Goal: Task Accomplishment & Management: Manage account settings

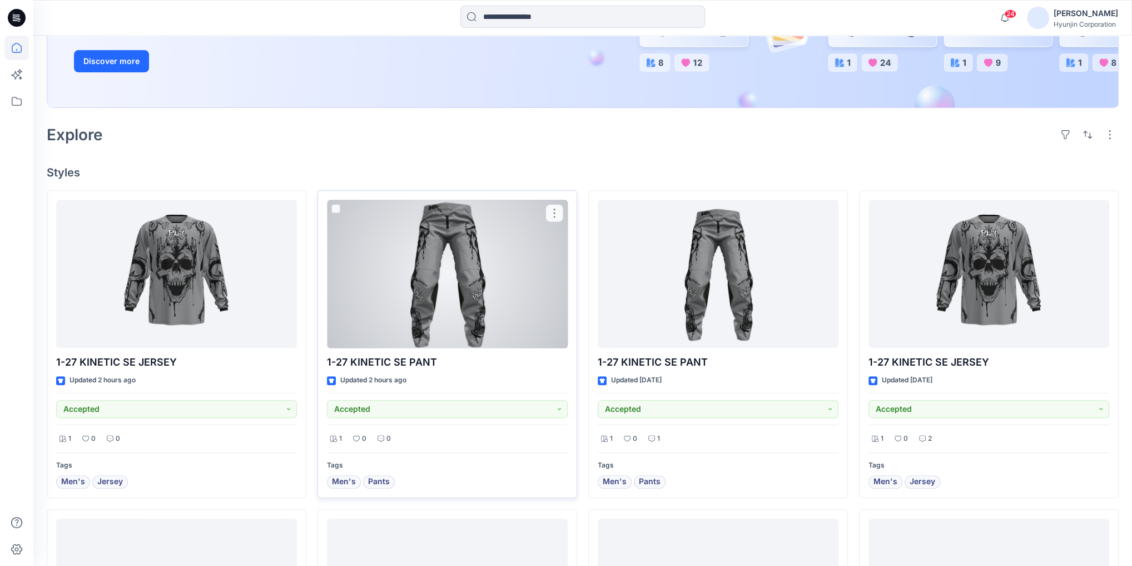
scroll to position [222, 0]
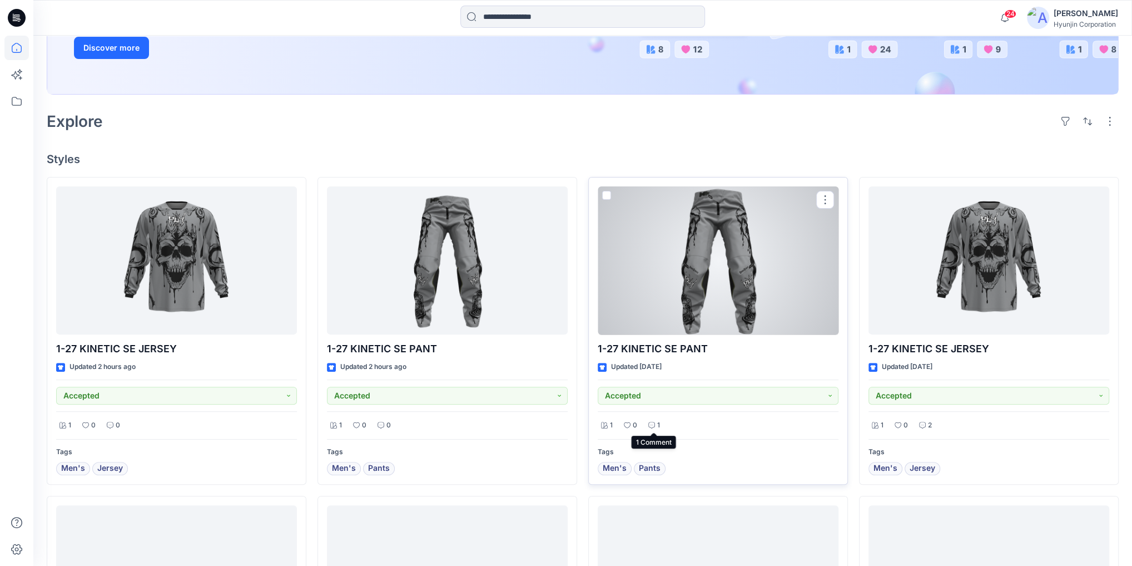
click at [653, 425] on icon at bounding box center [651, 425] width 7 height 7
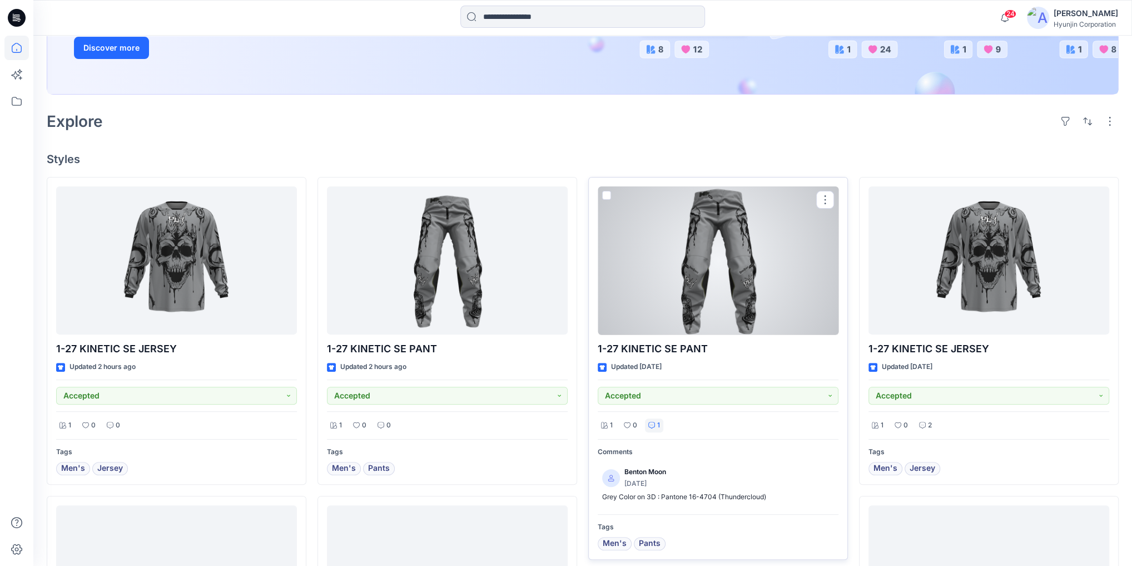
click at [653, 425] on icon at bounding box center [651, 425] width 7 height 7
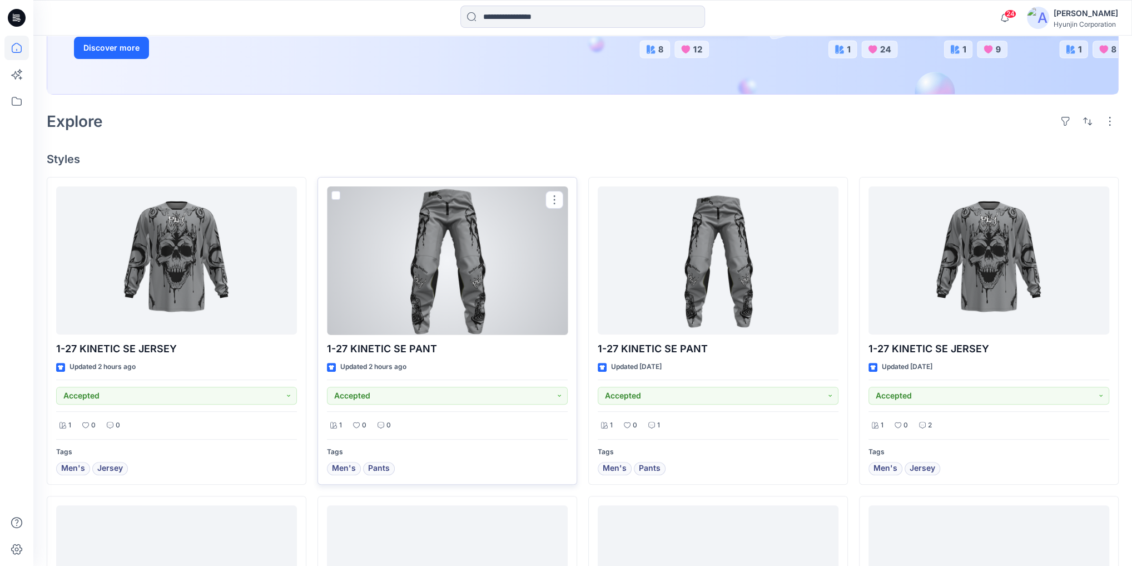
click at [508, 260] on div at bounding box center [447, 260] width 241 height 148
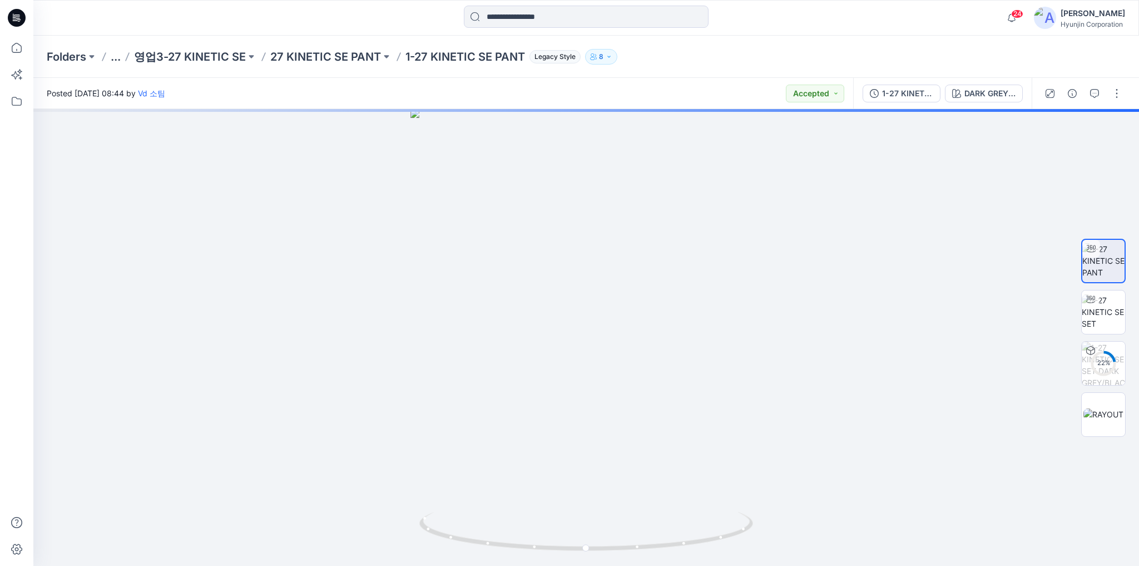
click at [18, 21] on icon at bounding box center [17, 18] width 18 height 18
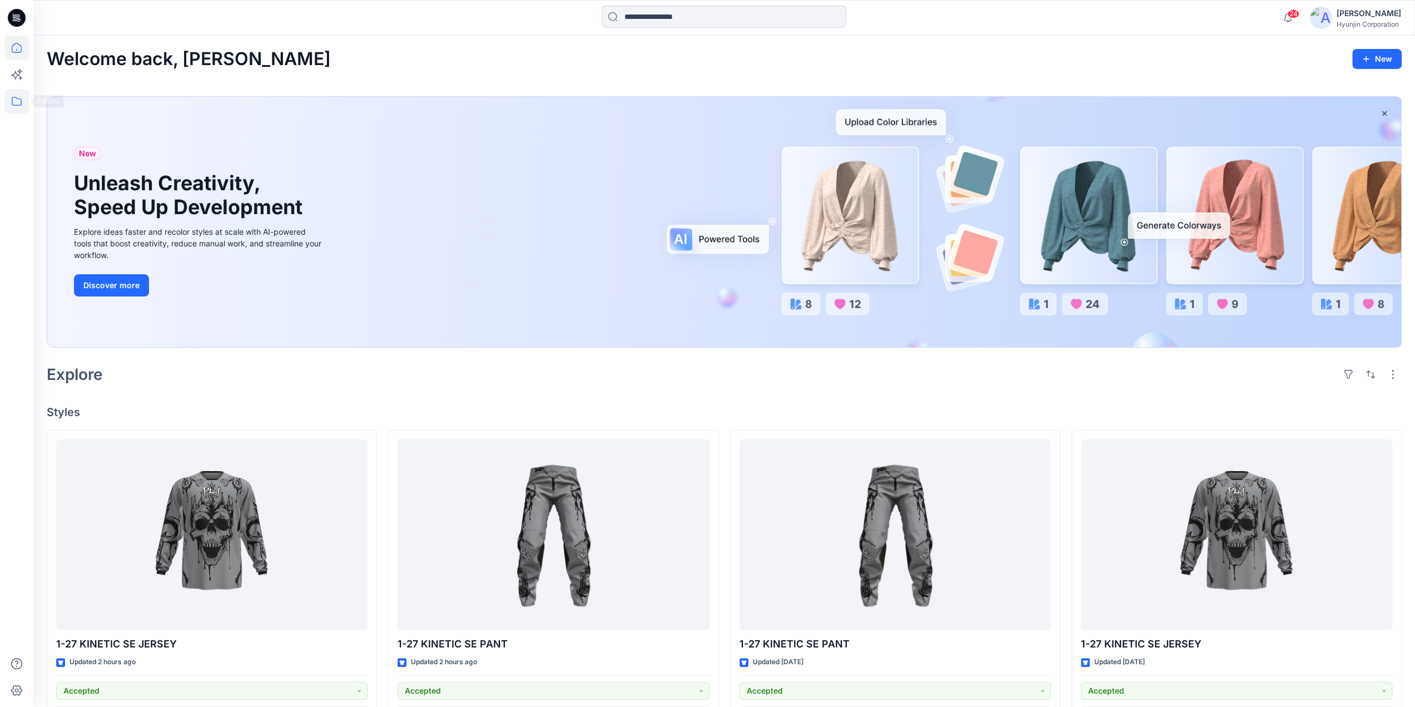
click at [16, 103] on icon at bounding box center [16, 101] width 24 height 24
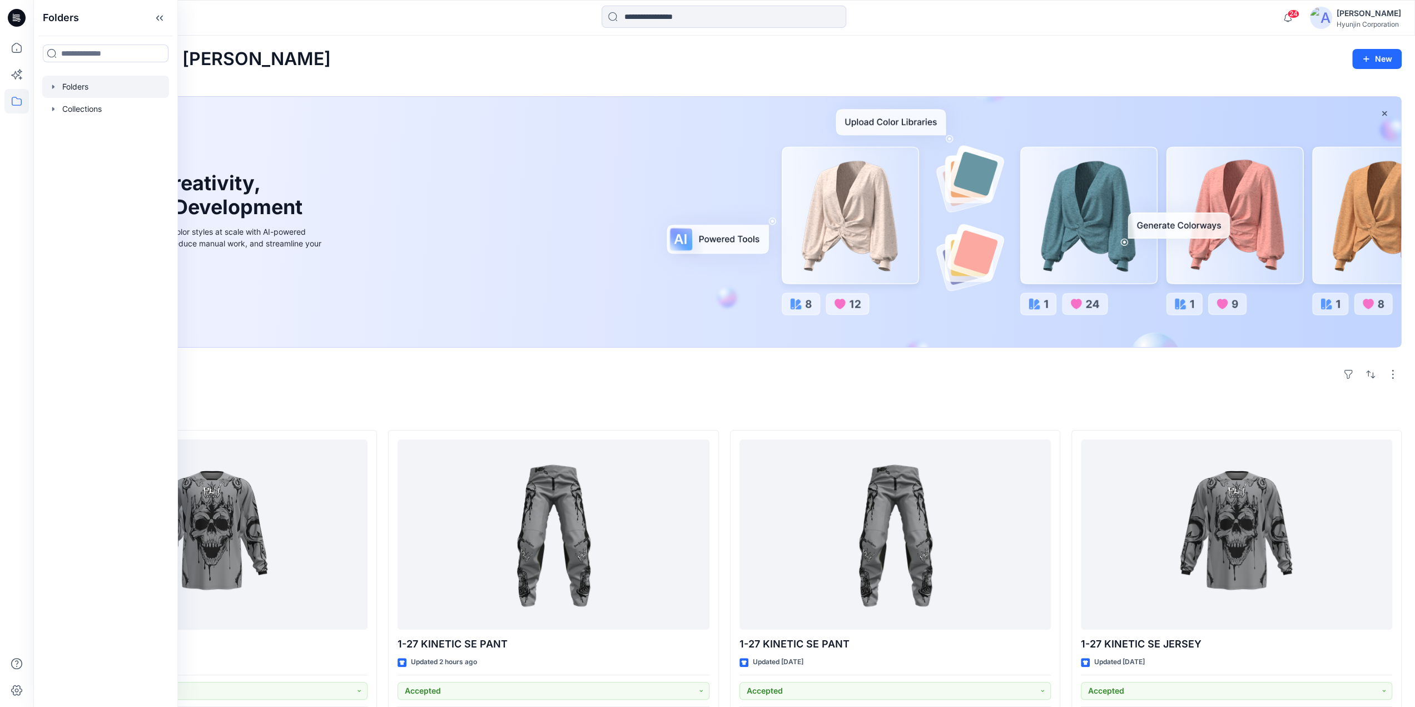
click at [80, 88] on div at bounding box center [105, 87] width 127 height 22
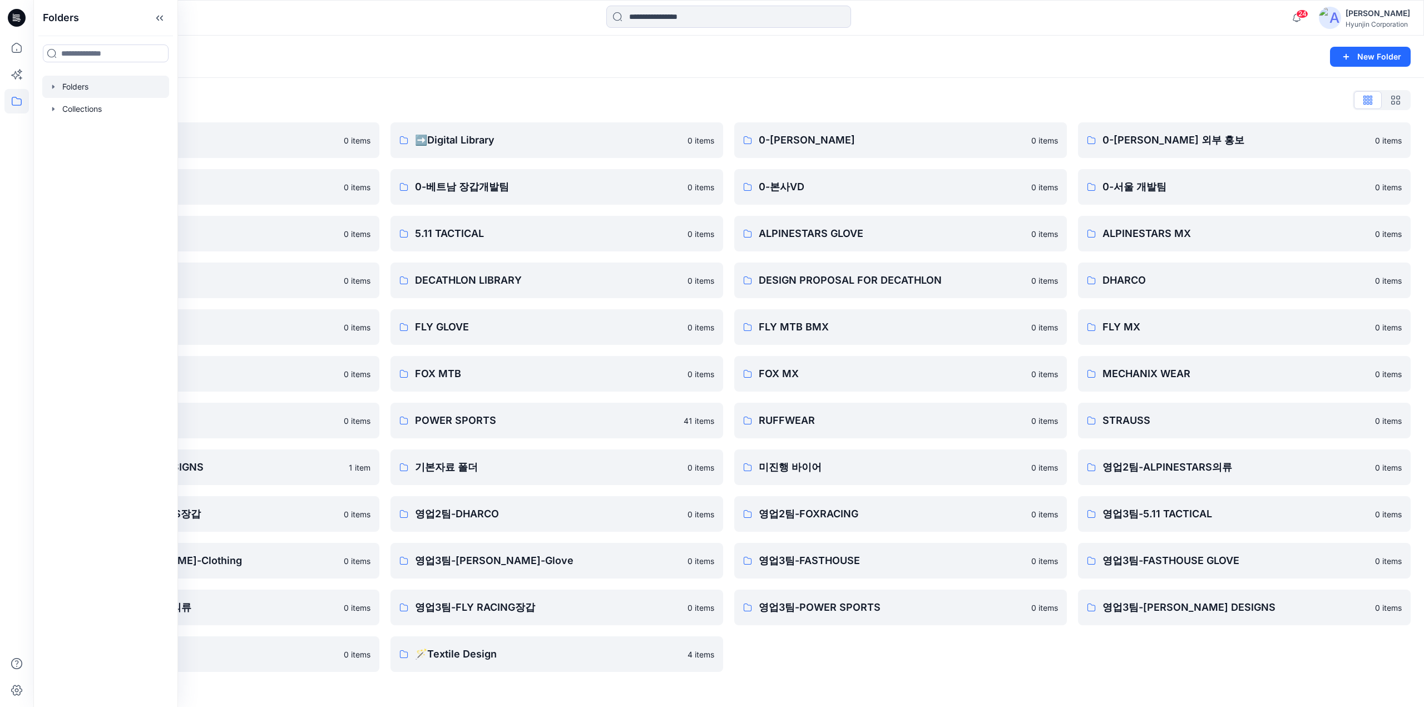
click at [963, 565] on div "0-HYUNJIN 0 items 0-본사VD 0 items ALPINESTARS GLOVE 0 items DESIGN PROPOSAL FOR …" at bounding box center [900, 396] width 333 height 549
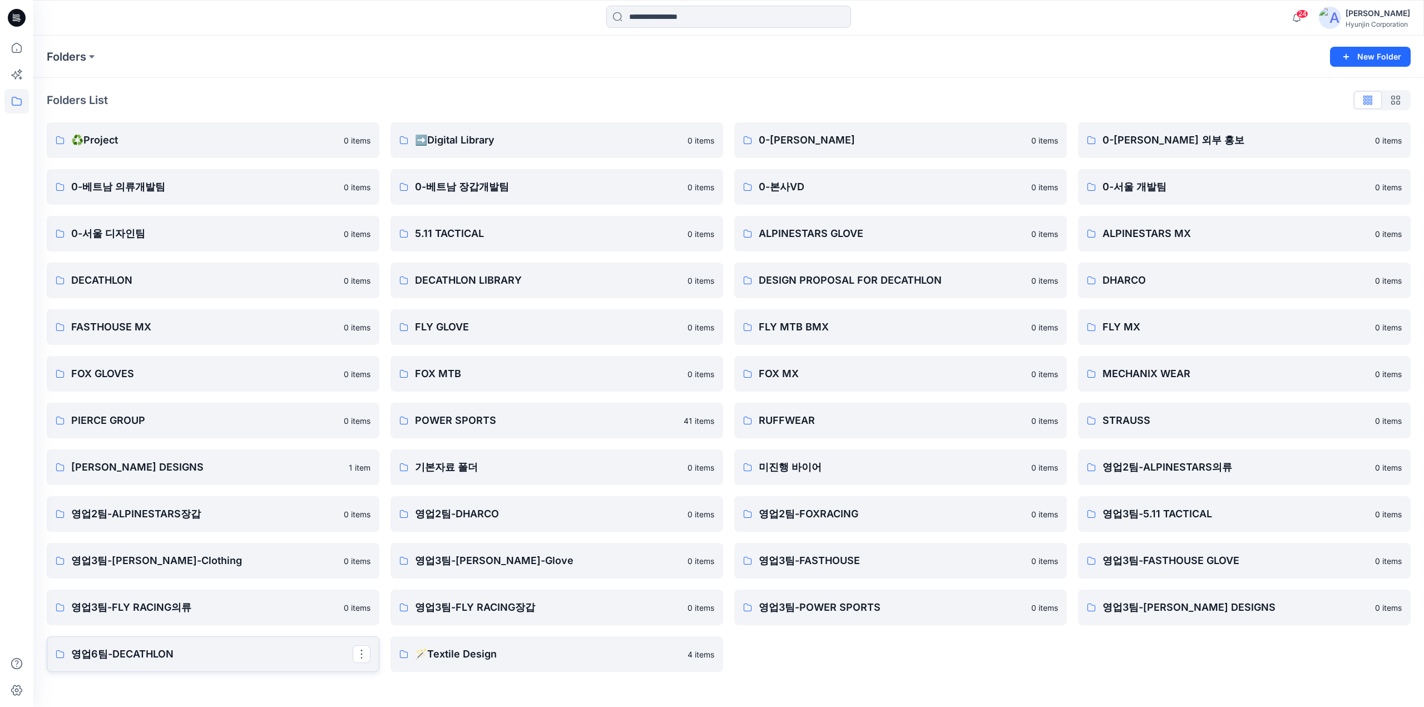
click at [199, 565] on p "영업6팀-DECATHLON" at bounding box center [211, 654] width 281 height 16
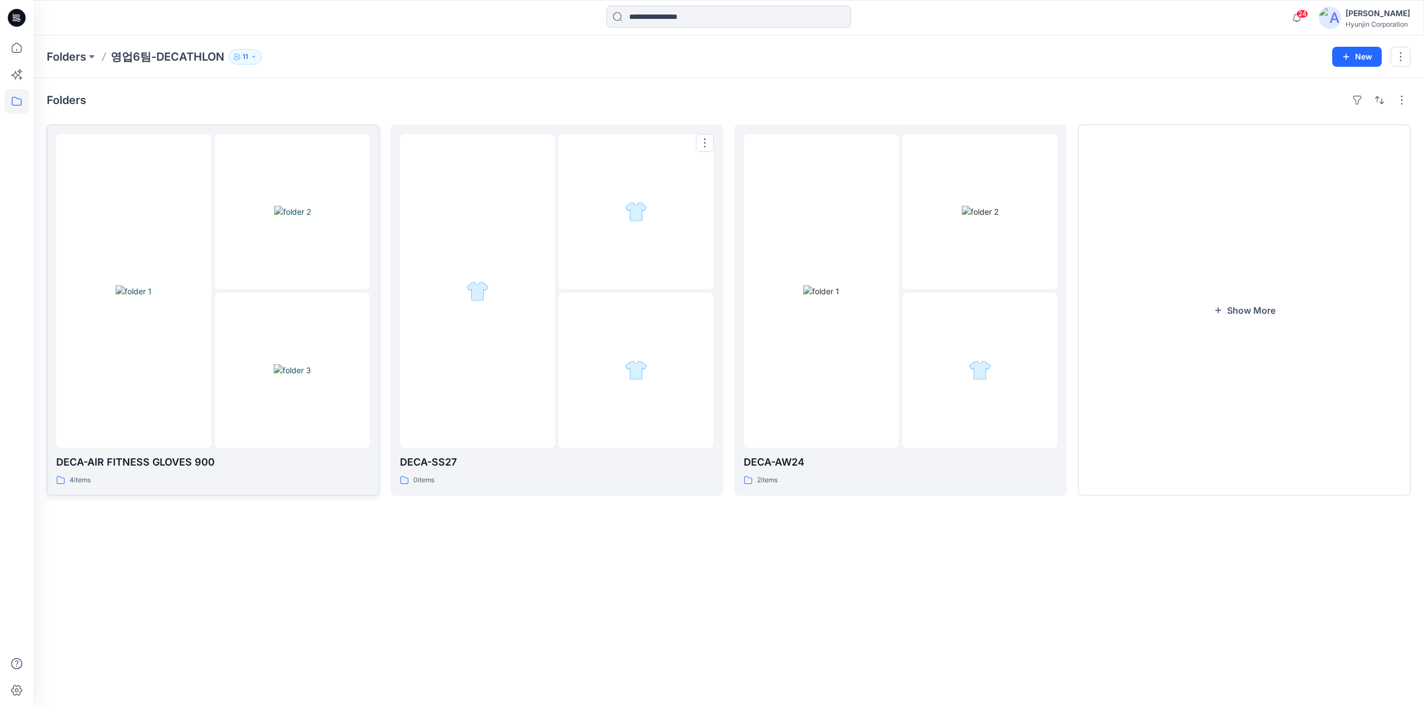
click at [274, 376] on img at bounding box center [292, 370] width 37 height 12
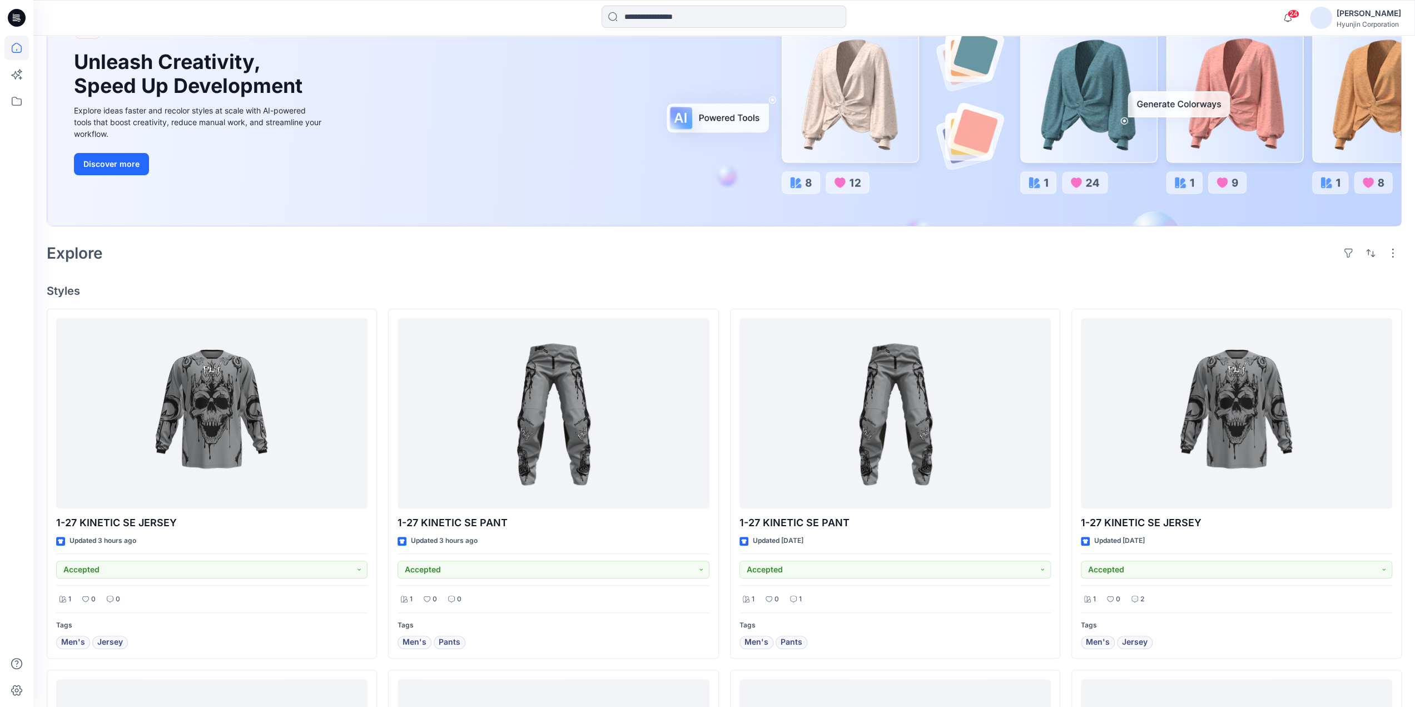
scroll to position [222, 0]
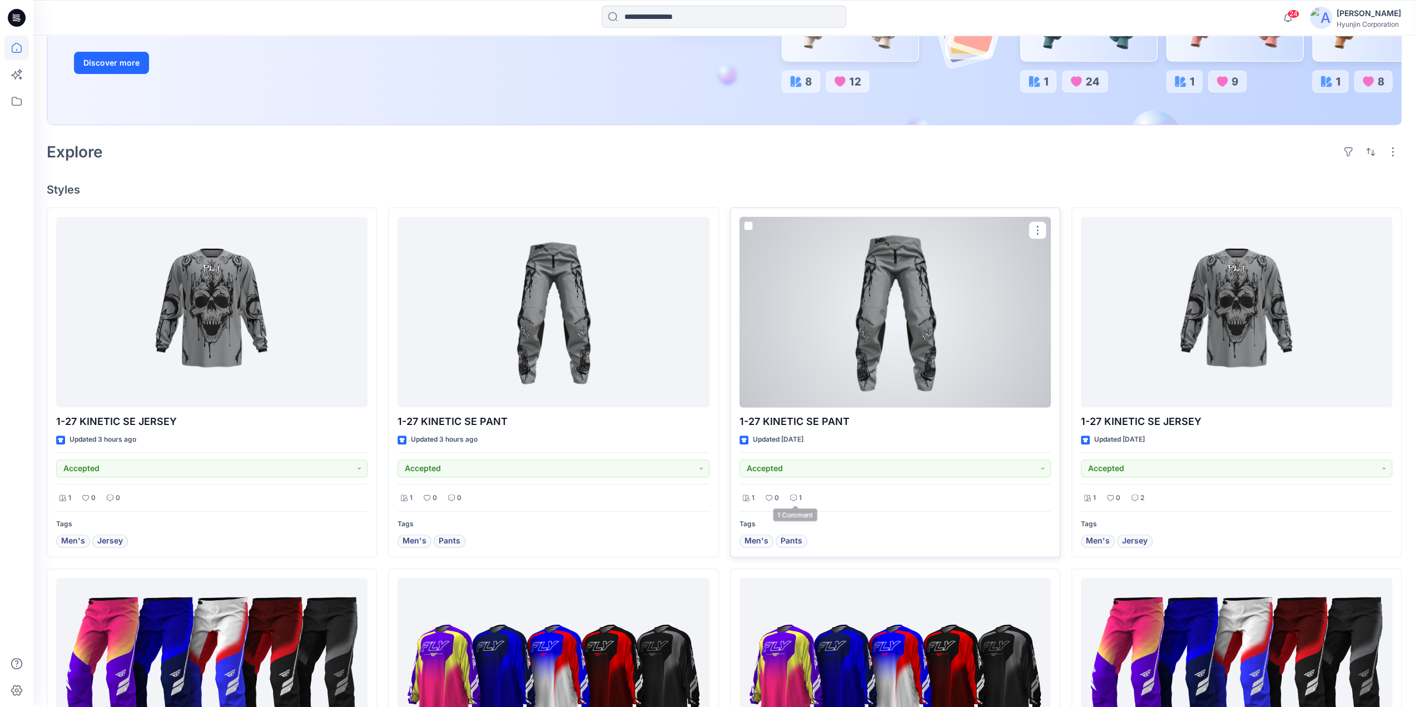
click at [797, 499] on div "1" at bounding box center [796, 498] width 18 height 14
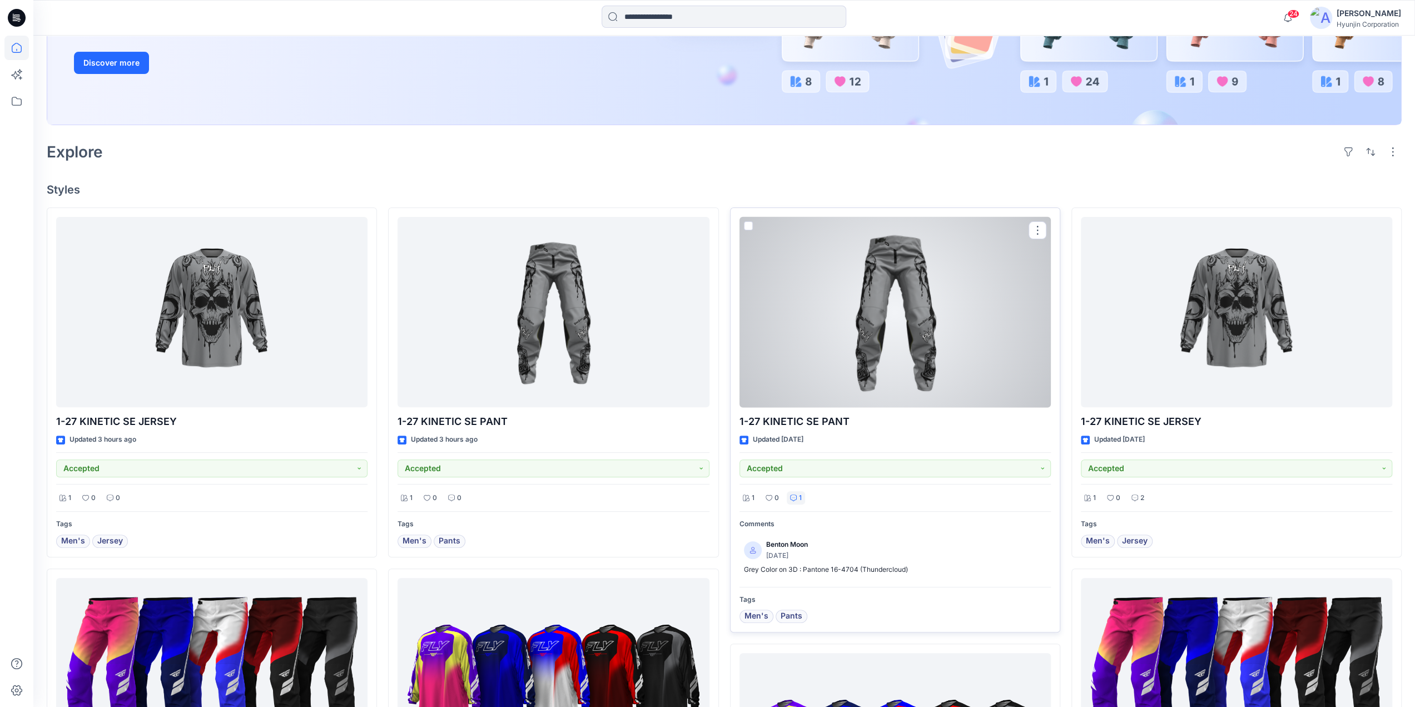
click at [797, 499] on div "1" at bounding box center [796, 498] width 18 height 14
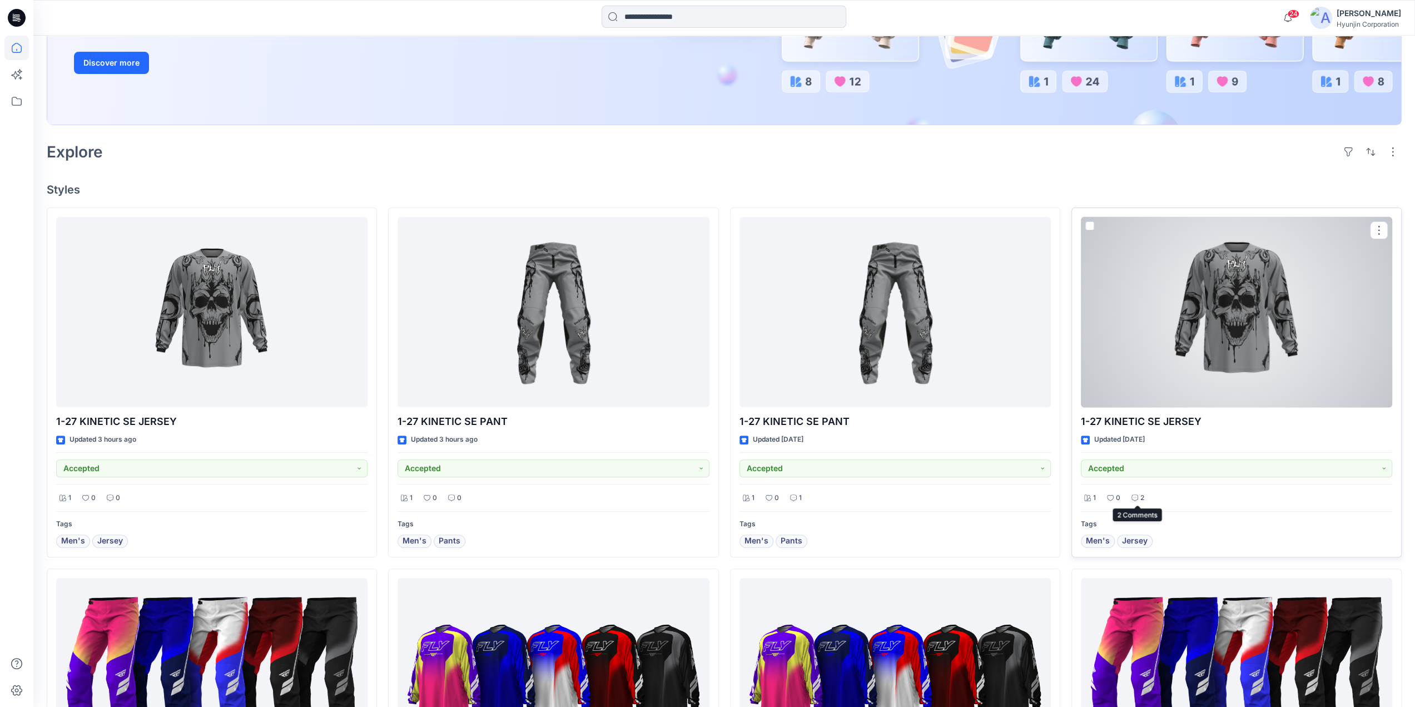
click at [1146, 497] on div "2" at bounding box center [1137, 498] width 19 height 14
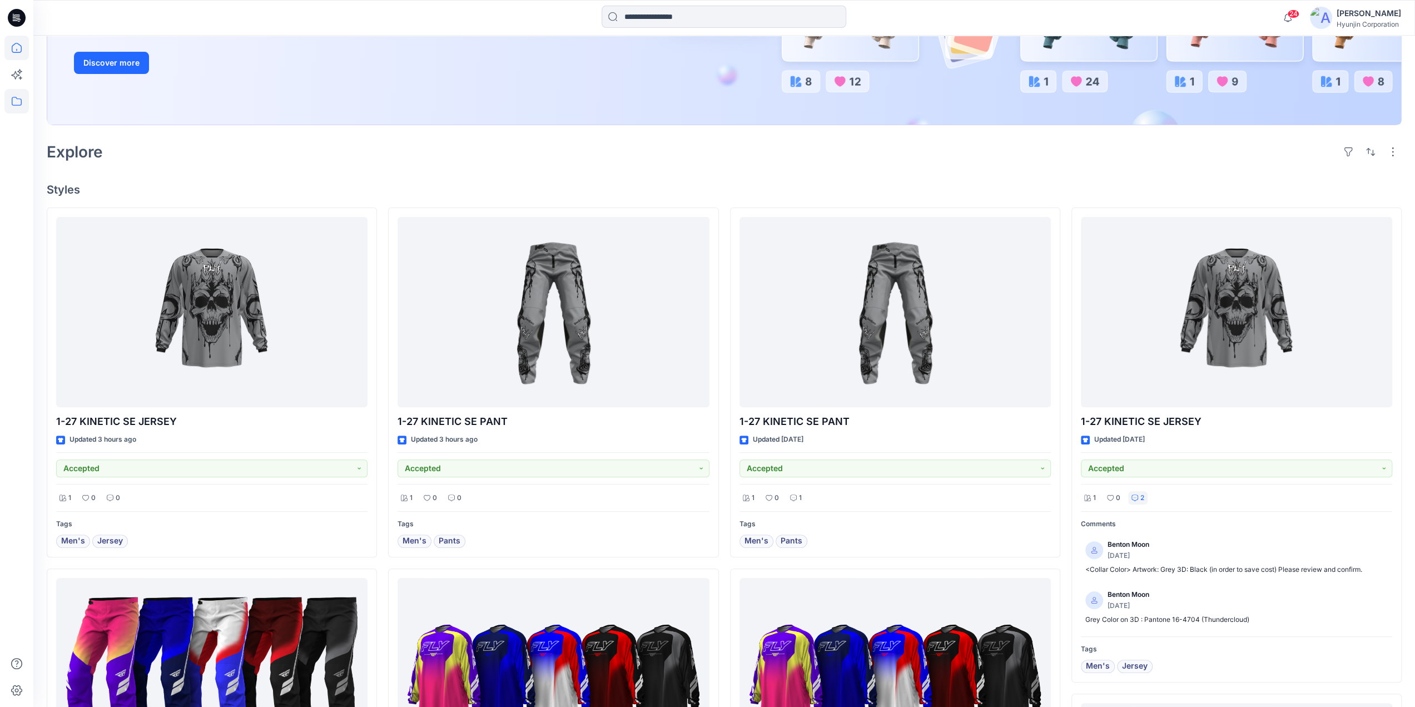
click at [14, 104] on icon at bounding box center [16, 101] width 24 height 24
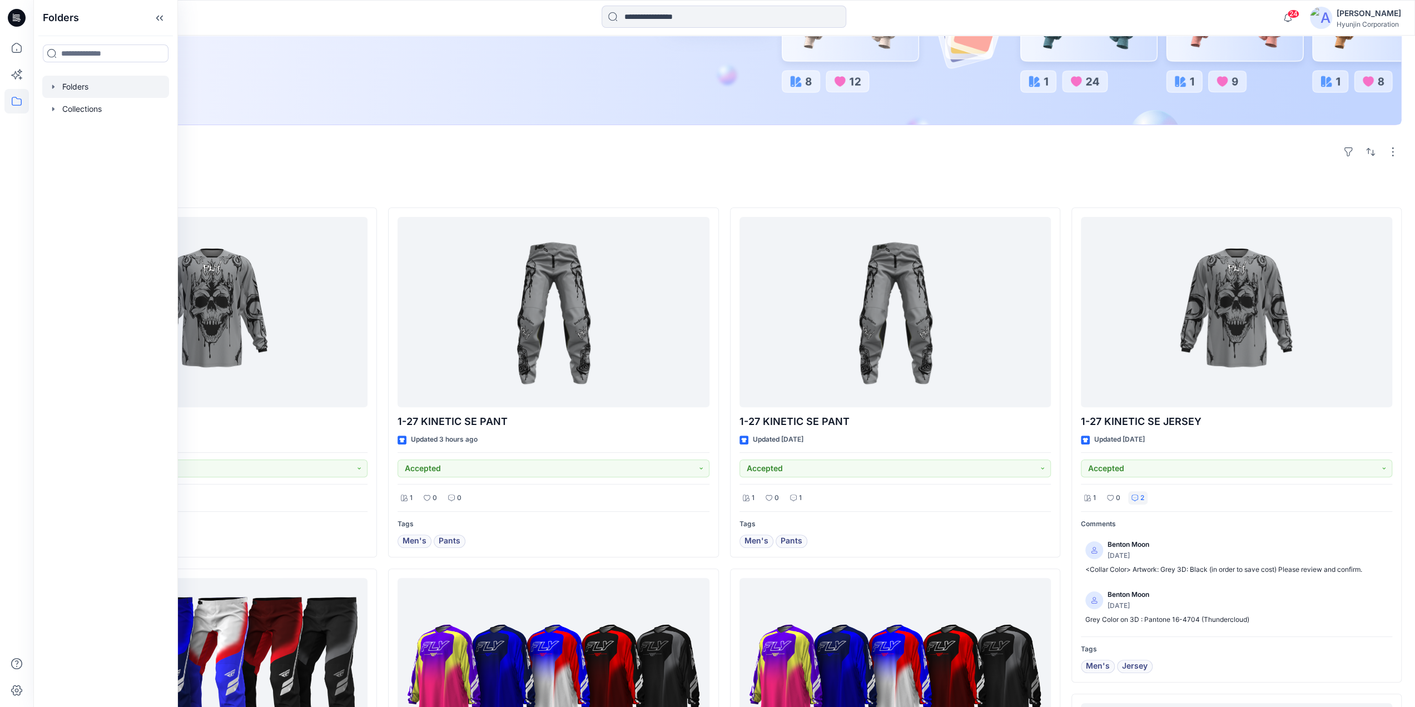
click at [71, 89] on div at bounding box center [105, 87] width 127 height 22
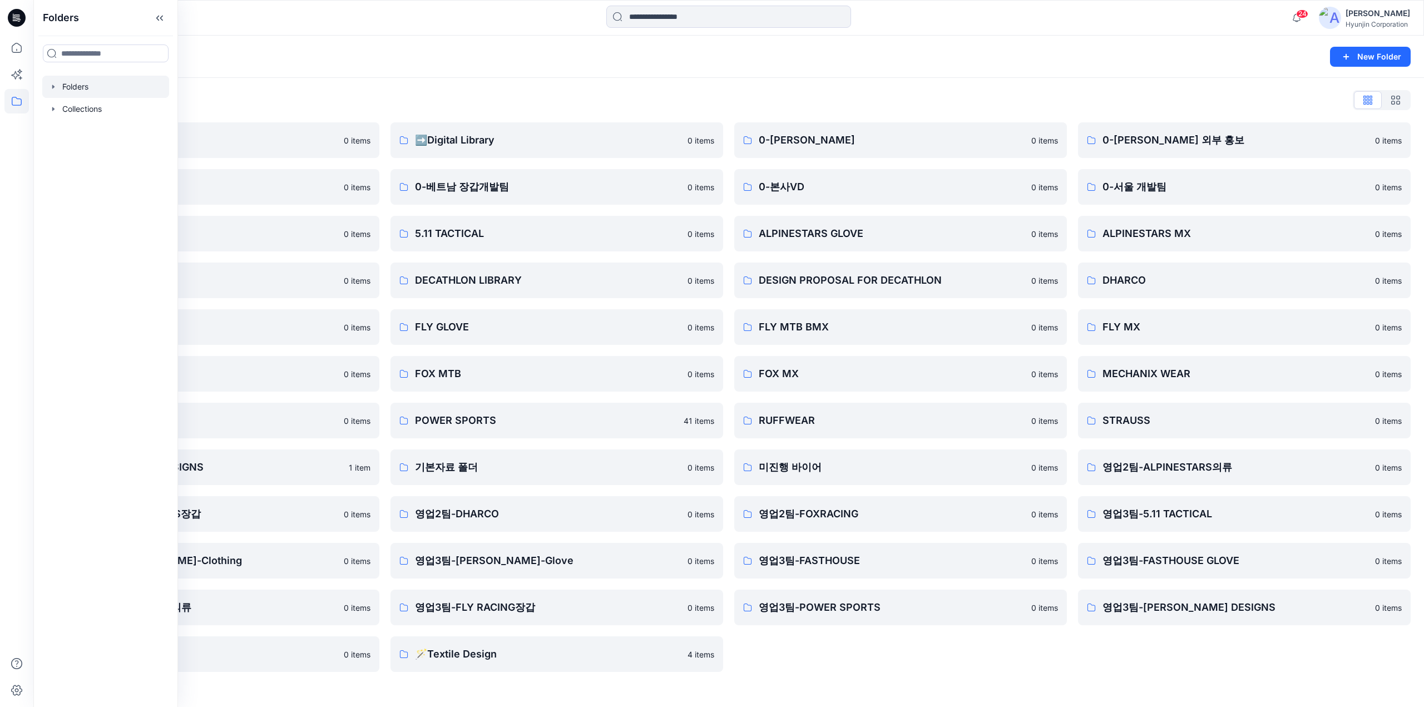
click at [450, 111] on div "Folders List ♻️Project 0 items 0-베트남 의류개발팀 0 items 0-서울 디자인팀 0 items DECATHLON …" at bounding box center [728, 381] width 1390 height 607
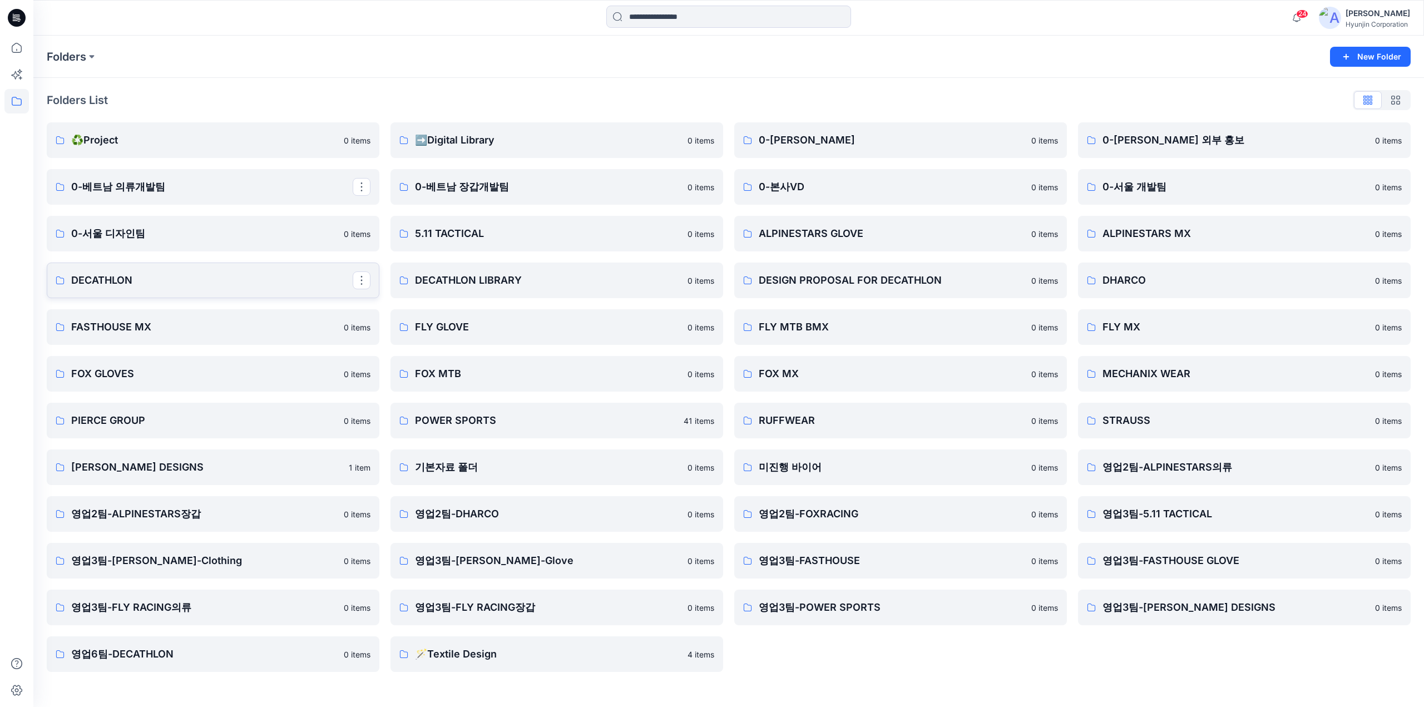
click at [231, 285] on p "DECATHLON" at bounding box center [211, 281] width 281 height 16
click at [1108, 325] on p "FLY MX" at bounding box center [1242, 327] width 281 height 16
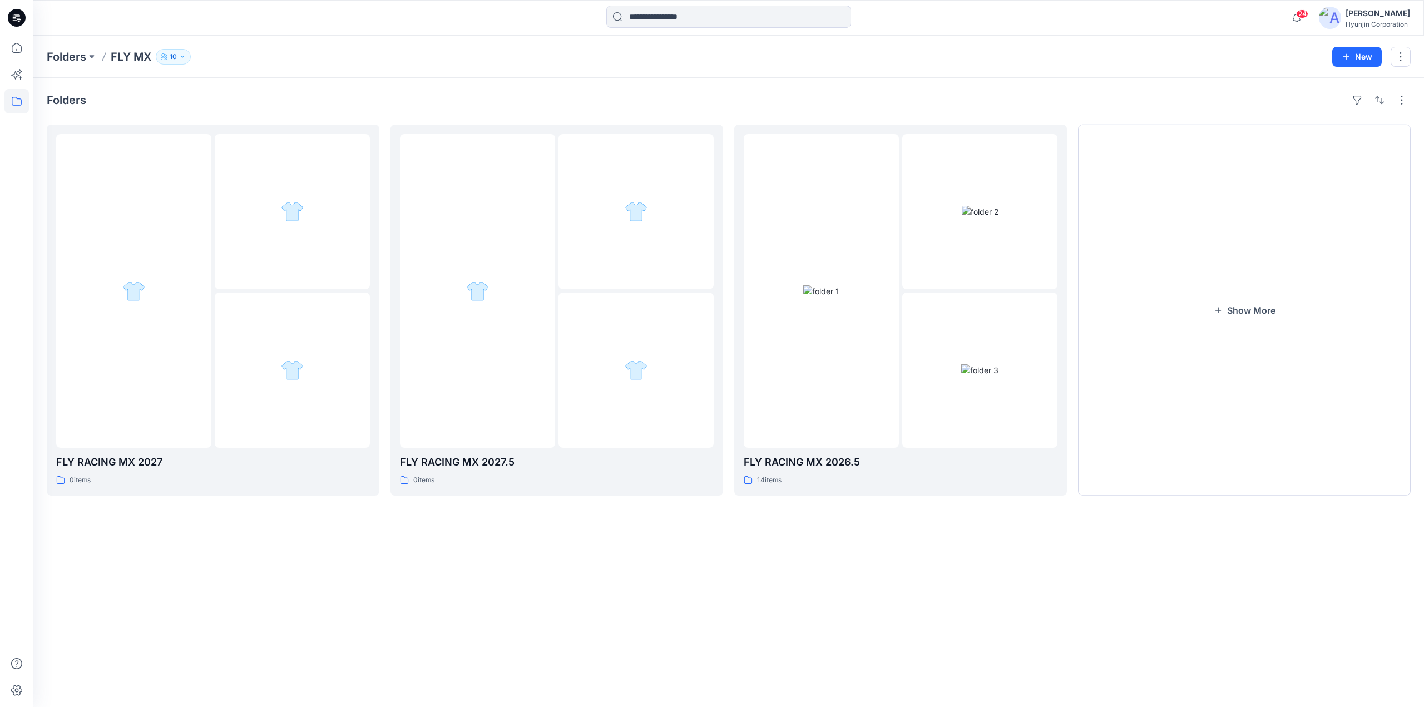
click at [170, 55] on p "10" at bounding box center [173, 57] width 7 height 12
click at [314, 90] on button "Manage Users" at bounding box center [305, 89] width 18 height 18
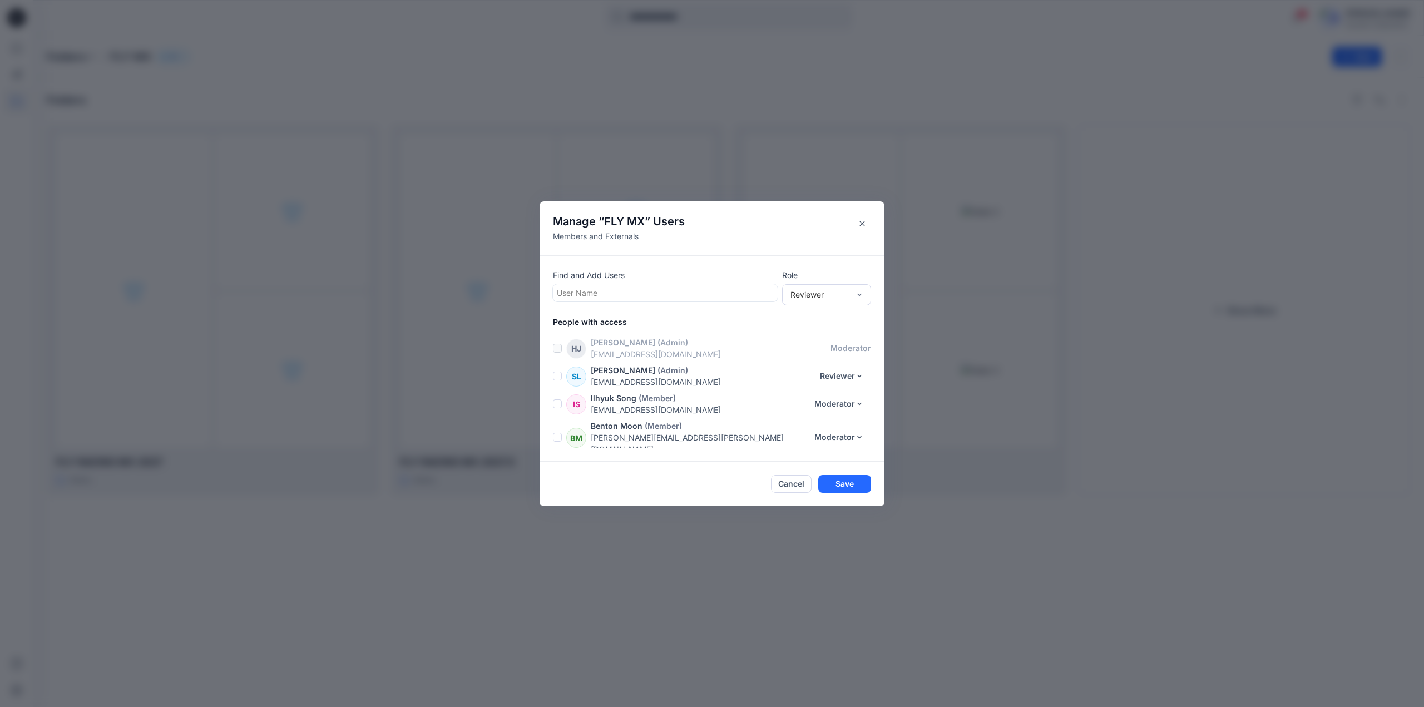
scroll to position [162, 0]
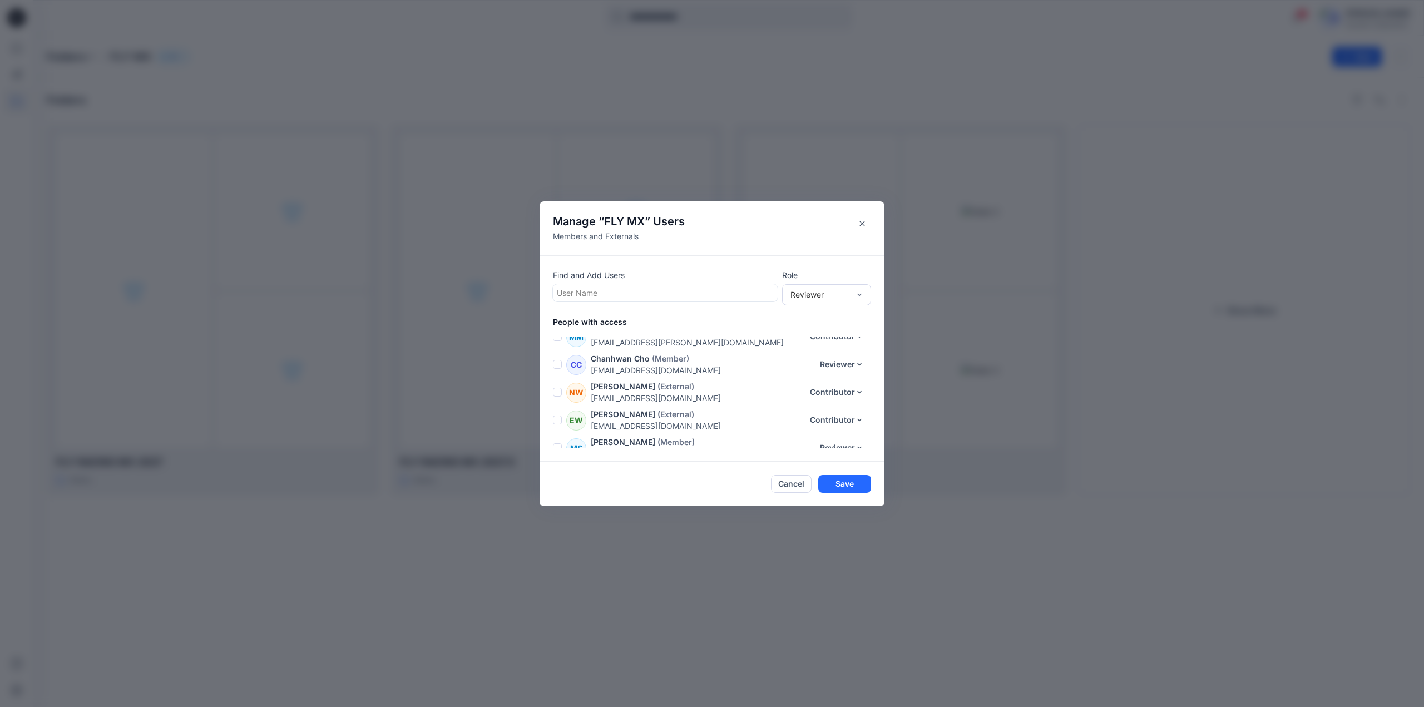
click at [672, 293] on div at bounding box center [665, 293] width 217 height 14
click at [861, 222] on icon "Close" at bounding box center [862, 224] width 6 height 6
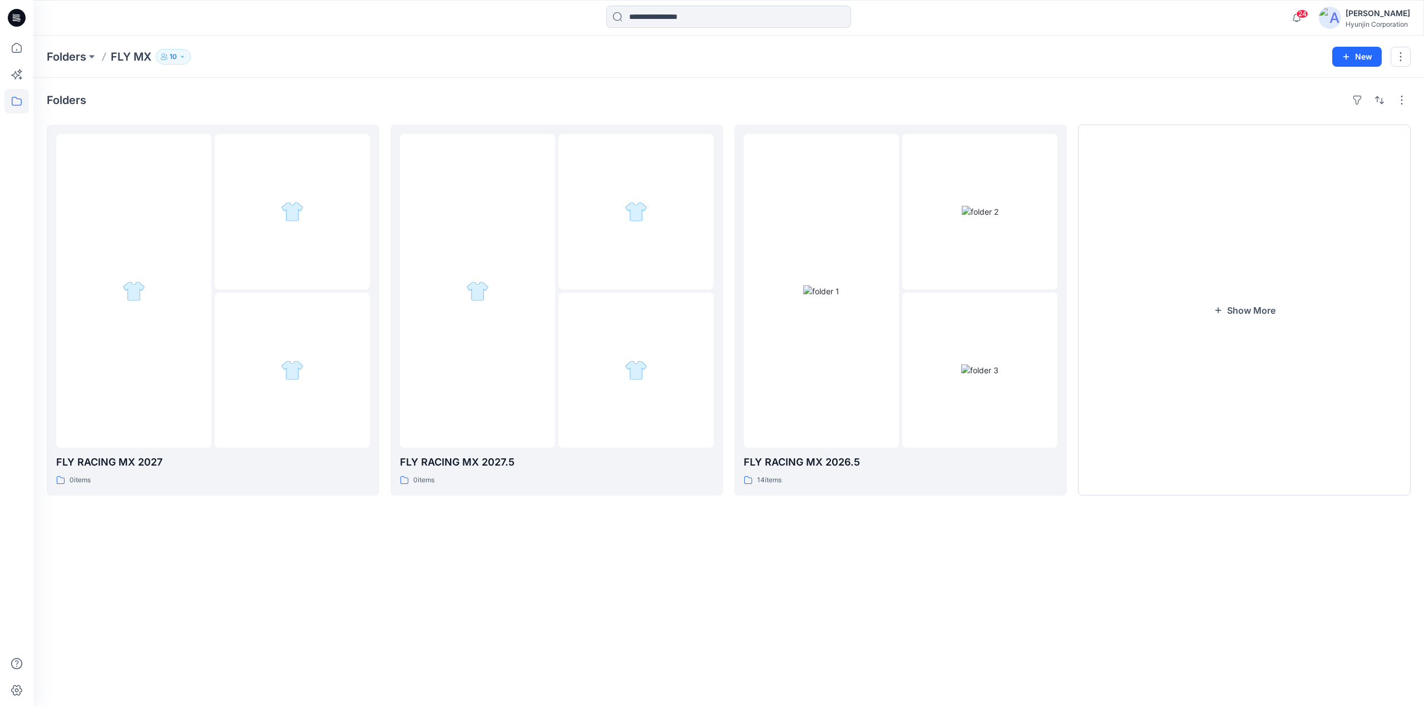
click at [19, 13] on icon at bounding box center [17, 18] width 18 height 18
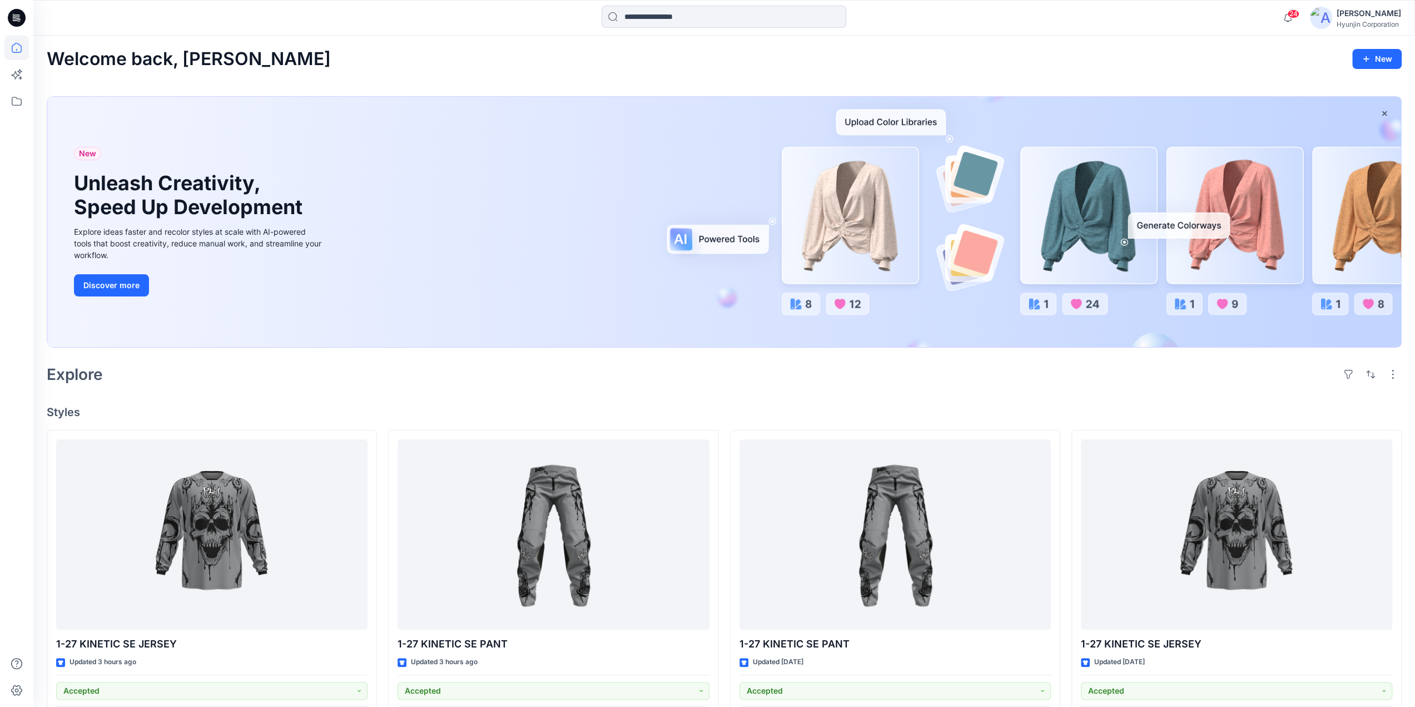
click at [1317, 23] on img at bounding box center [1321, 18] width 22 height 22
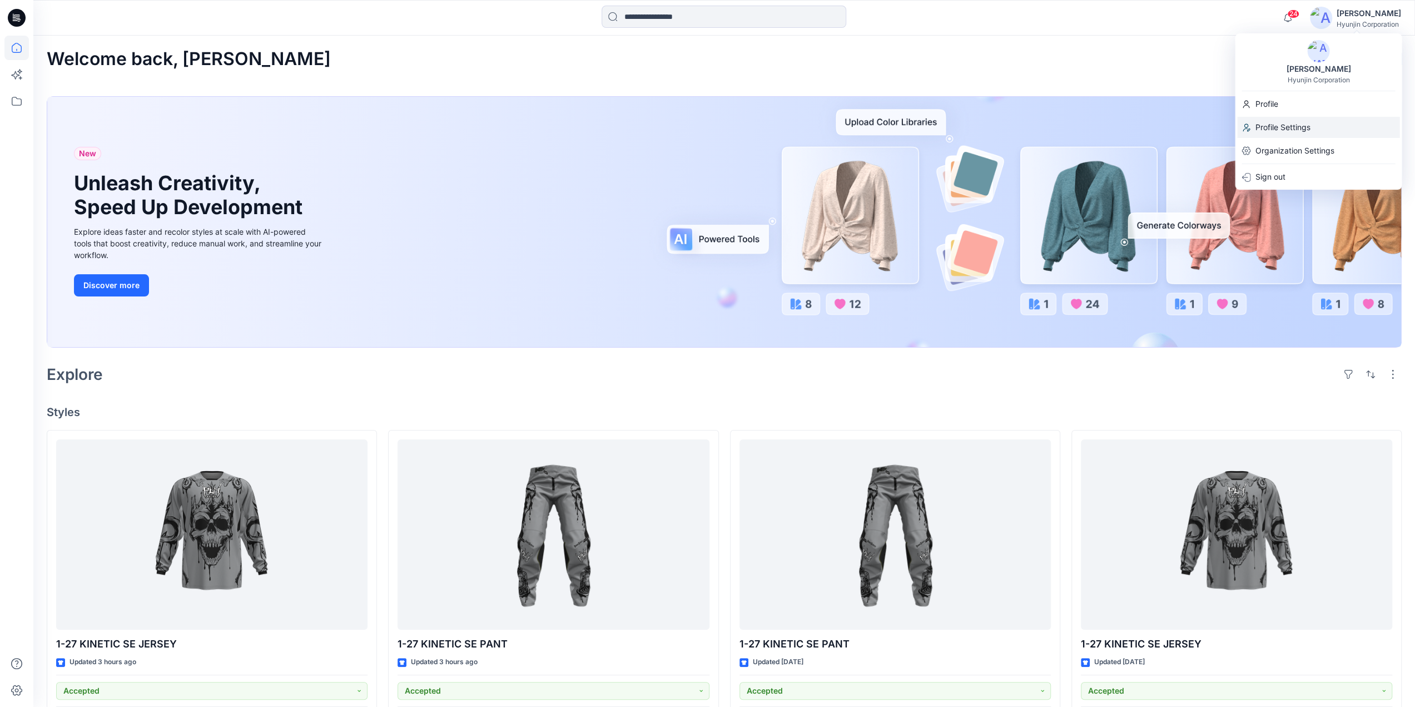
click at [1262, 128] on p "Profile Settings" at bounding box center [1282, 127] width 55 height 21
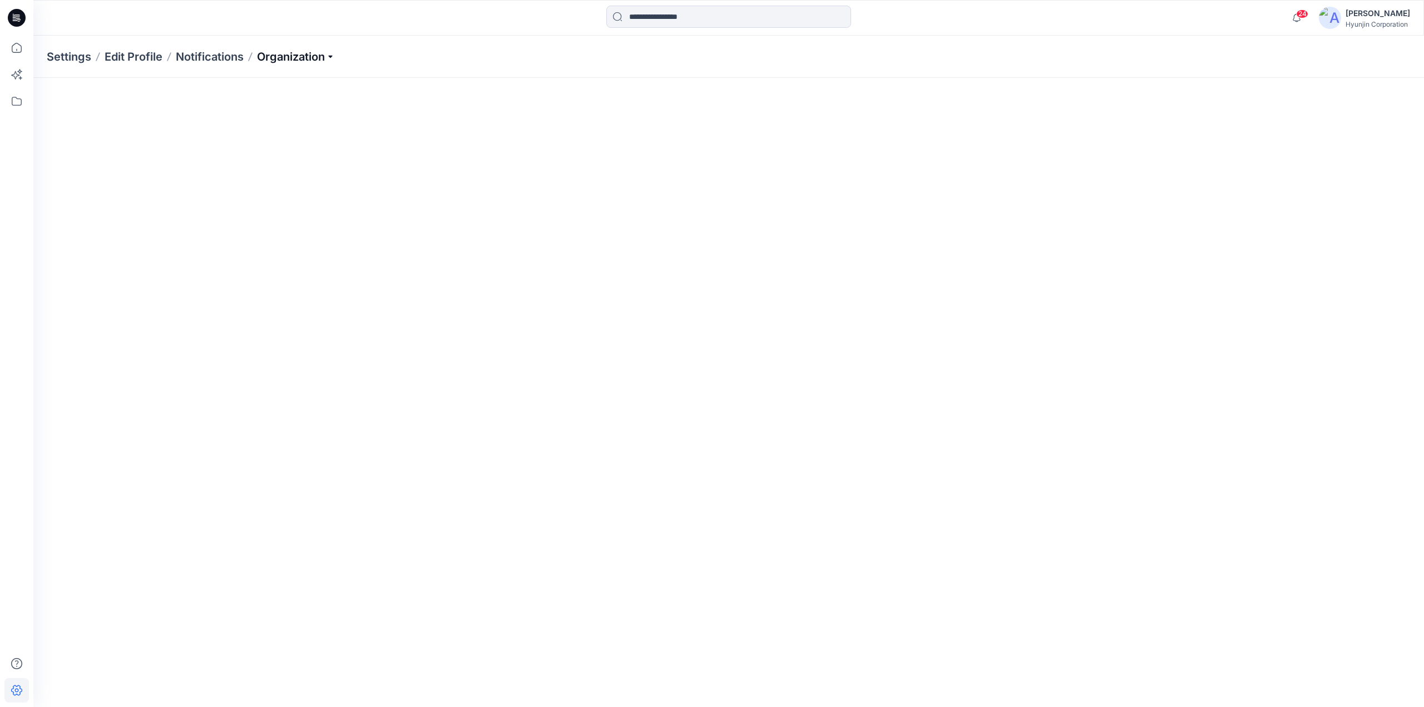
click at [290, 57] on p "Organization" at bounding box center [296, 57] width 78 height 16
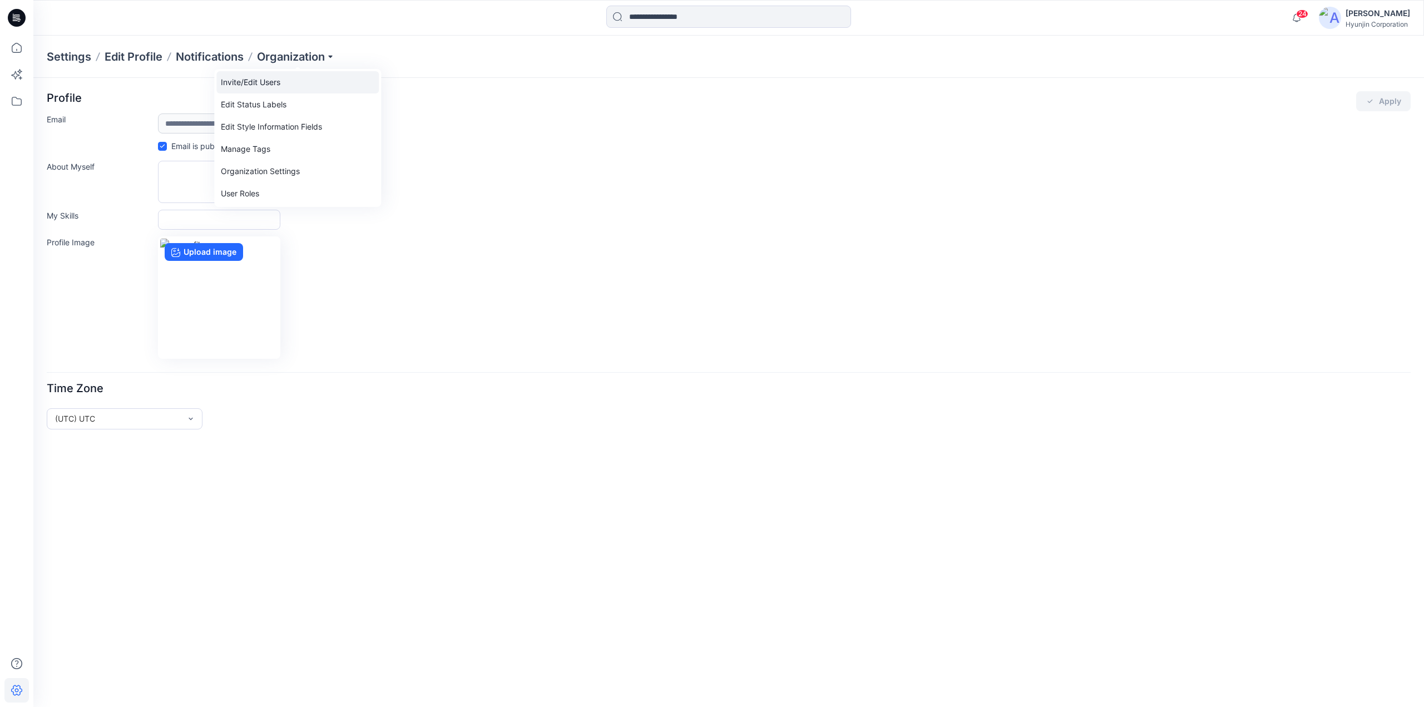
click at [276, 80] on link "Invite/Edit Users" at bounding box center [297, 82] width 162 height 22
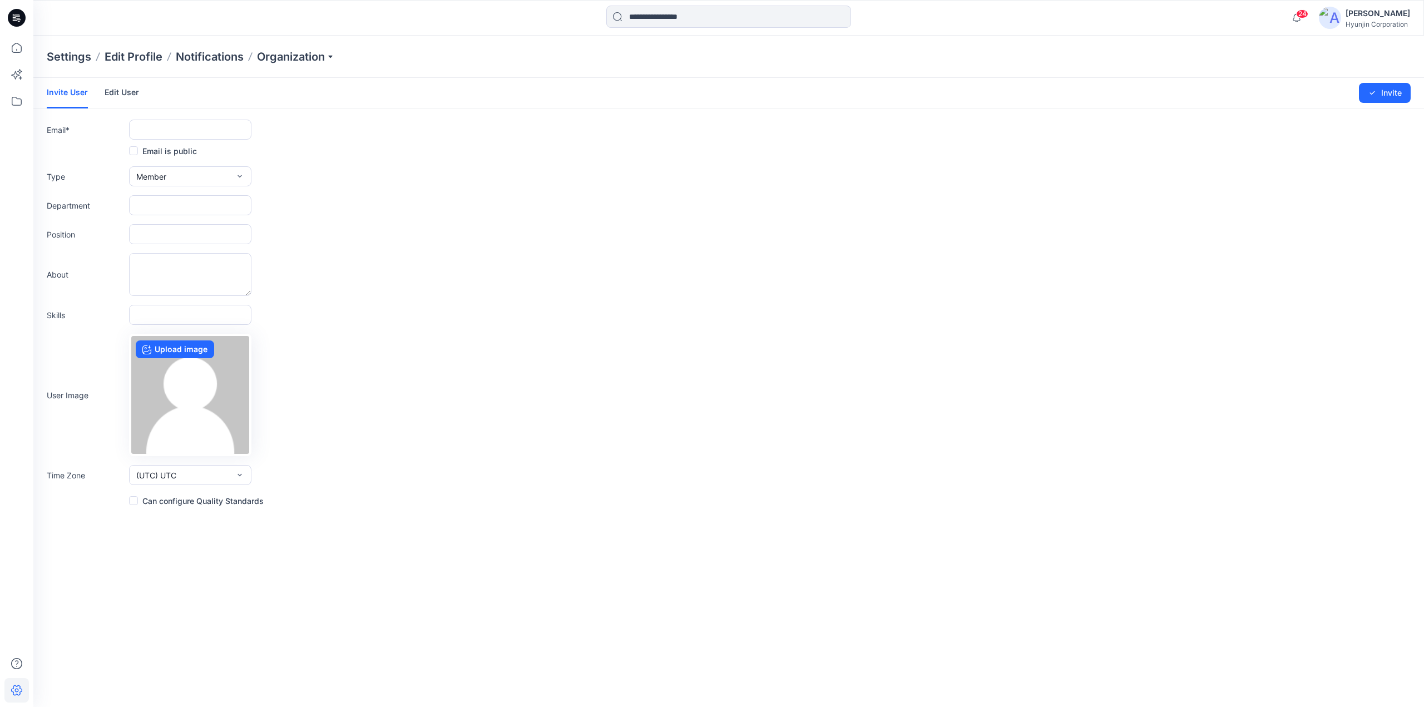
click at [126, 95] on link "Edit User" at bounding box center [122, 92] width 34 height 29
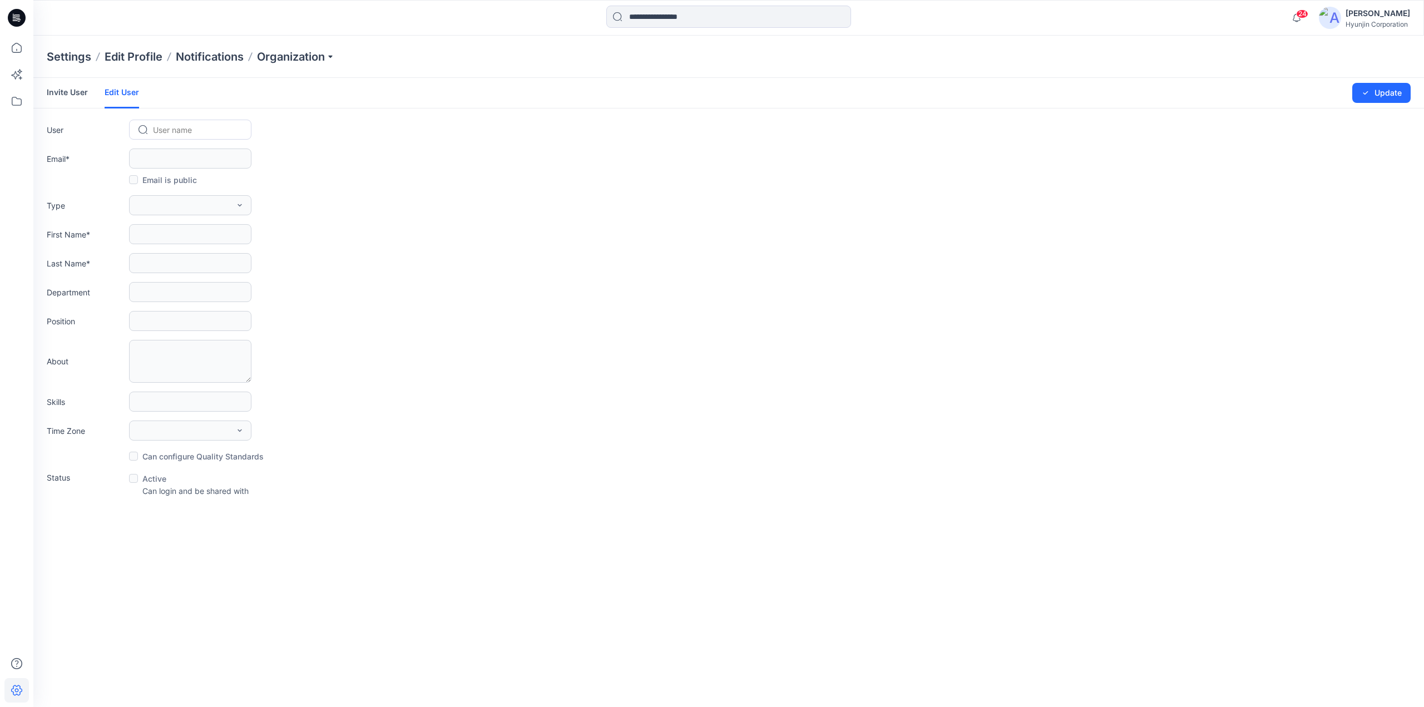
click at [181, 129] on div at bounding box center [197, 130] width 88 height 14
paste input "**********"
type input "**********"
click at [174, 155] on span "[EMAIL_ADDRESS][DOMAIN_NAME]" at bounding box center [200, 153] width 90 height 12
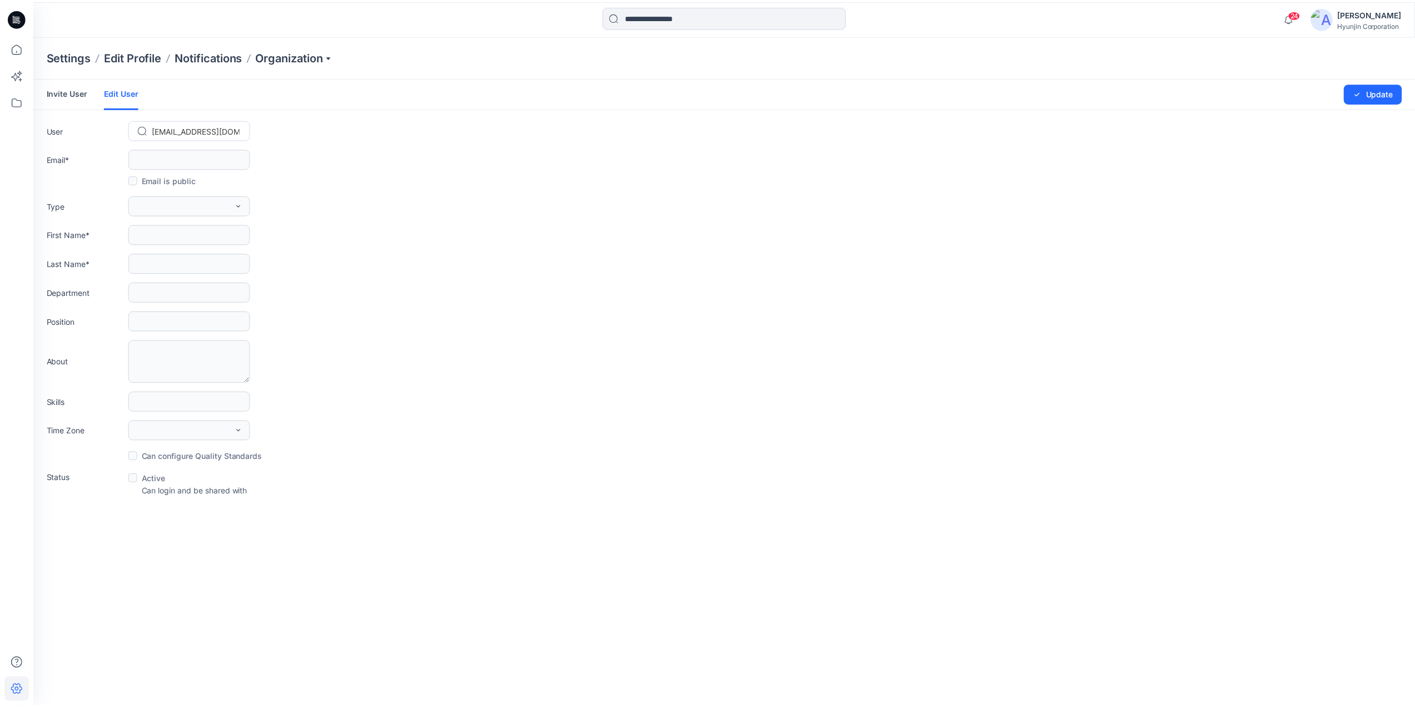
scroll to position [0, 0]
type input "**********"
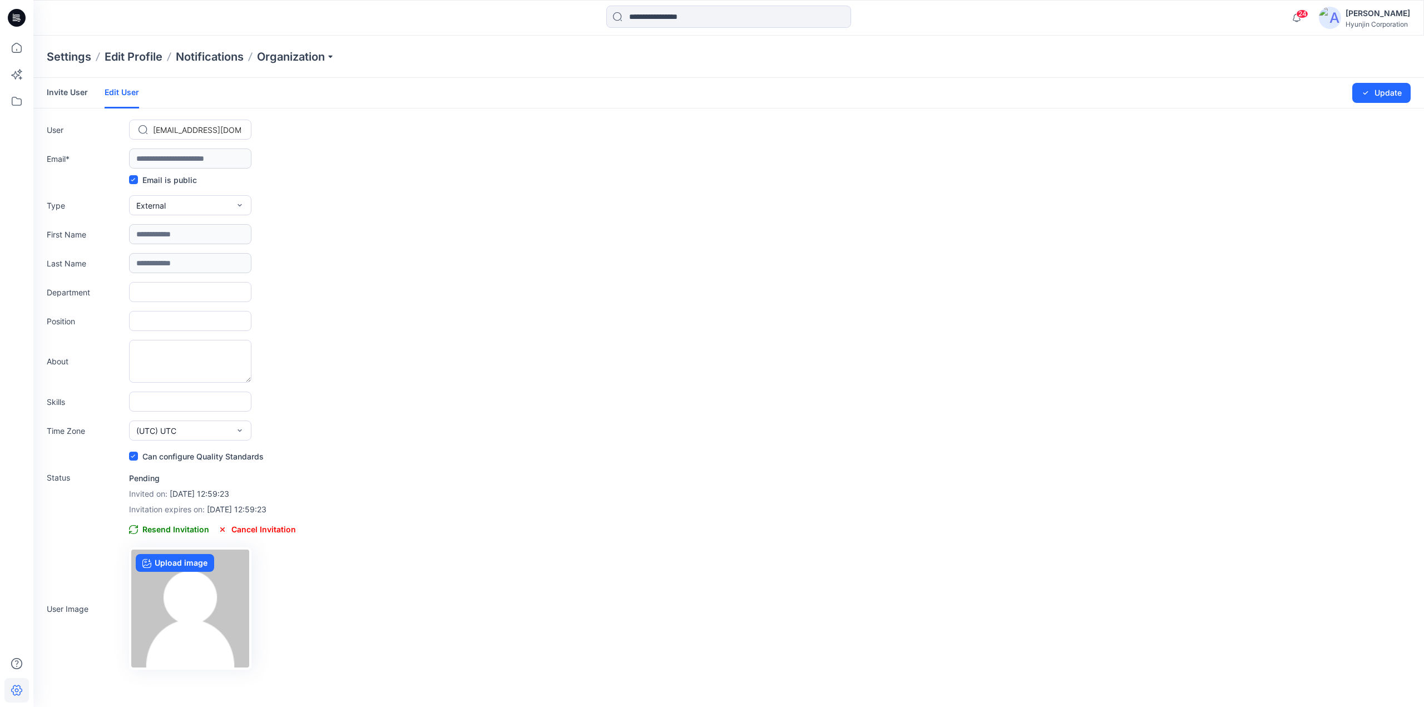
click at [26, 21] on div at bounding box center [17, 18] width 36 height 36
